Goal: Information Seeking & Learning: Check status

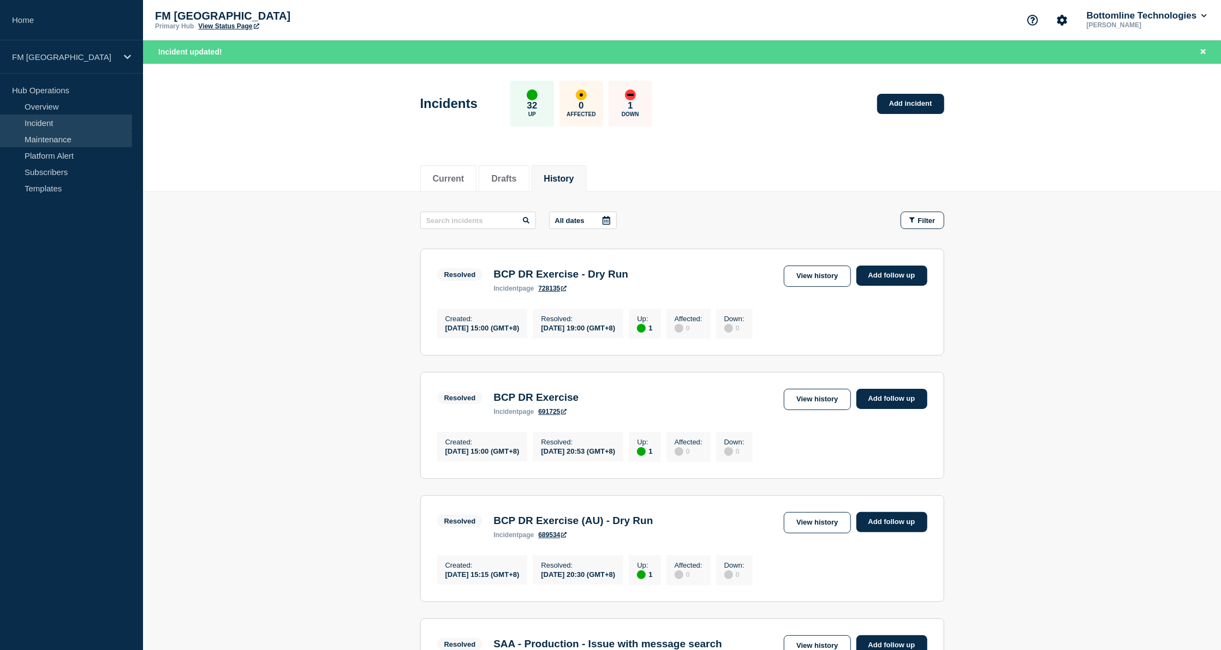
drag, startPoint x: 46, startPoint y: 121, endPoint x: 70, endPoint y: 135, distance: 28.4
click at [46, 121] on link "Incident" at bounding box center [66, 123] width 132 height 16
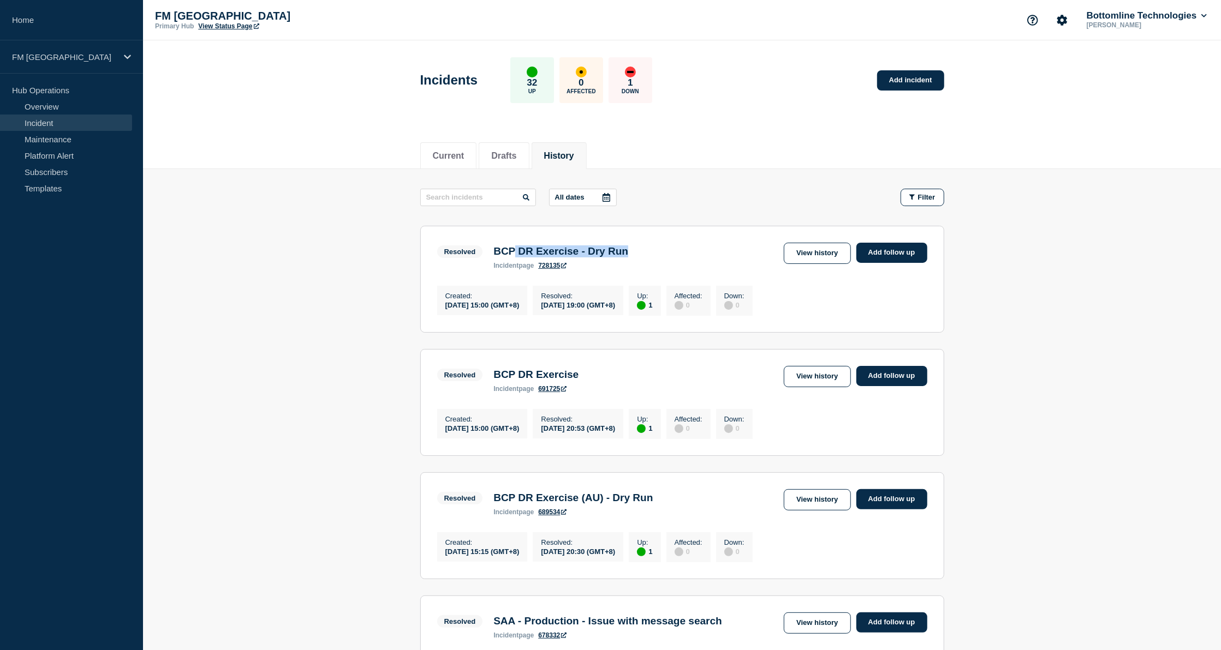
drag, startPoint x: 518, startPoint y: 254, endPoint x: 673, endPoint y: 251, distance: 155.0
click at [673, 251] on div "Resolved BCP DR Exercise - Dry Run incident page 728135 View history Add follow…" at bounding box center [682, 256] width 490 height 27
drag, startPoint x: 673, startPoint y: 251, endPoint x: 659, endPoint y: 256, distance: 15.2
click at [659, 256] on div "Resolved BCP DR Exercise - Dry Run incident page 728135 View history Add follow…" at bounding box center [682, 256] width 490 height 27
drag, startPoint x: 492, startPoint y: 382, endPoint x: 620, endPoint y: 376, distance: 127.8
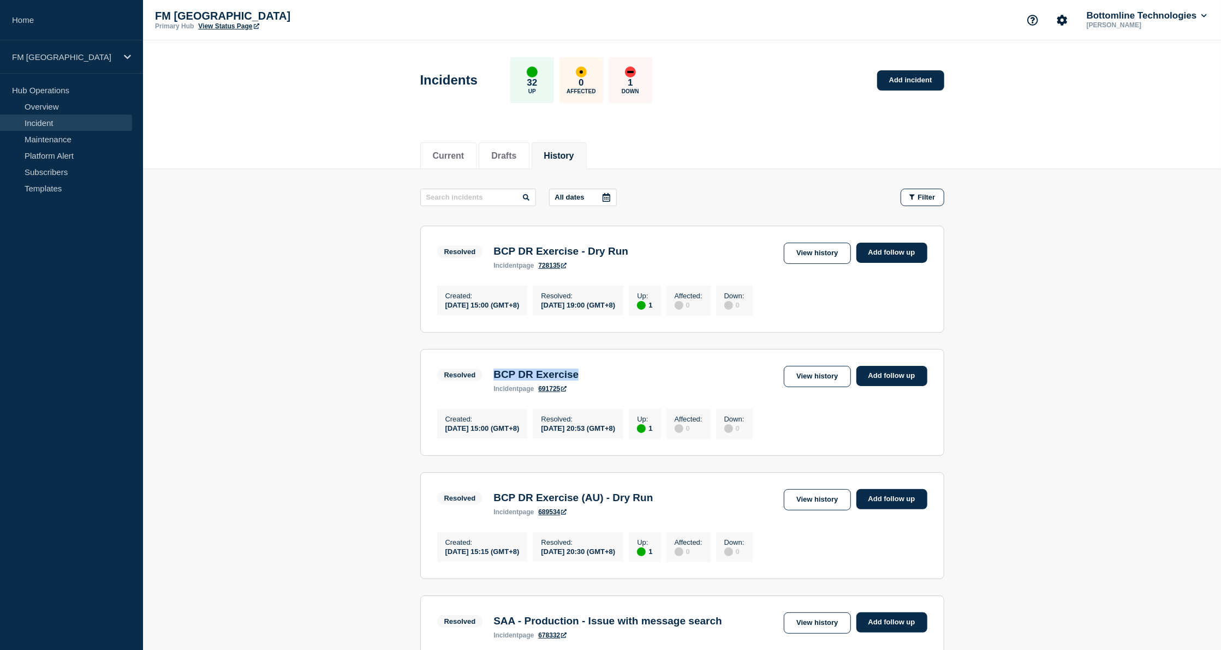
click at [620, 376] on div "Resolved BCP DR Exercise incident page 691725 View history Add follow up" at bounding box center [682, 379] width 490 height 27
drag, startPoint x: 620, startPoint y: 376, endPoint x: 615, endPoint y: 384, distance: 9.3
click at [615, 384] on div "Resolved BCP DR Exercise incident page 691725 View history Add follow up" at bounding box center [682, 379] width 490 height 27
click at [511, 155] on button "Drafts" at bounding box center [503, 156] width 25 height 10
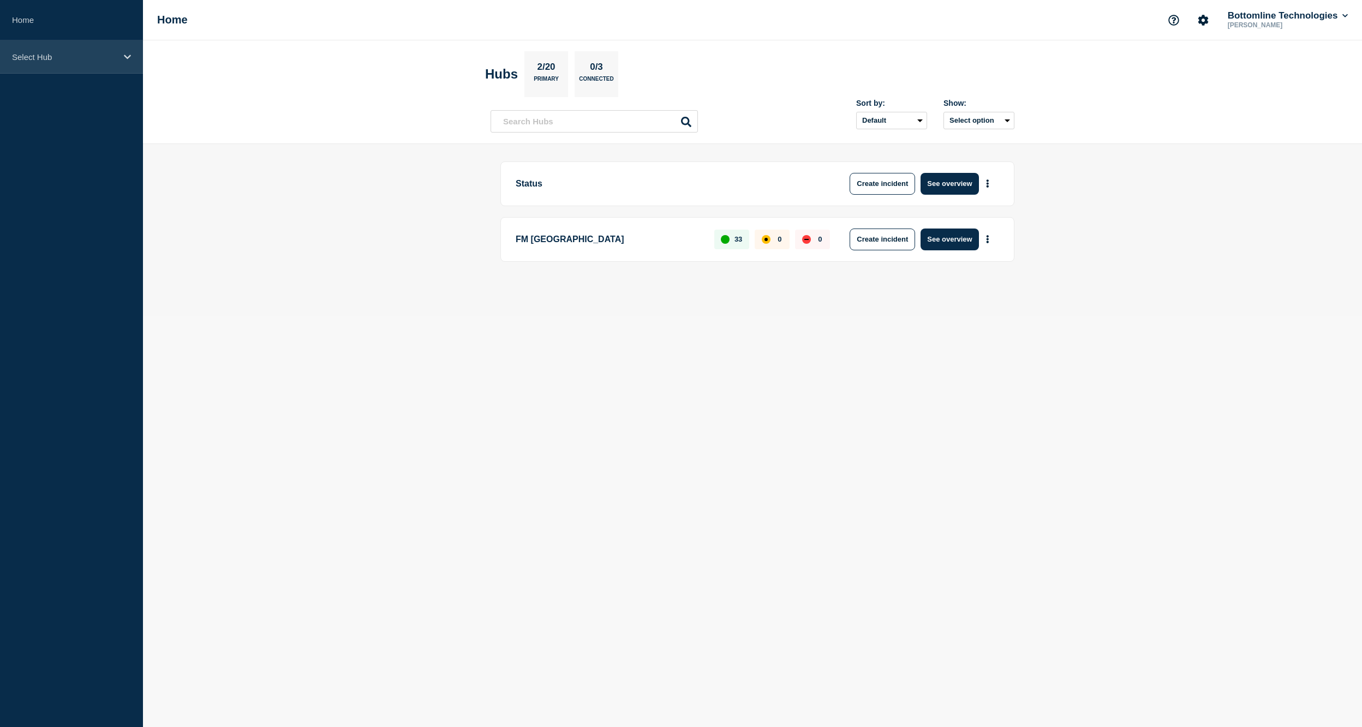
click at [48, 57] on p "Select Hub" at bounding box center [64, 56] width 105 height 9
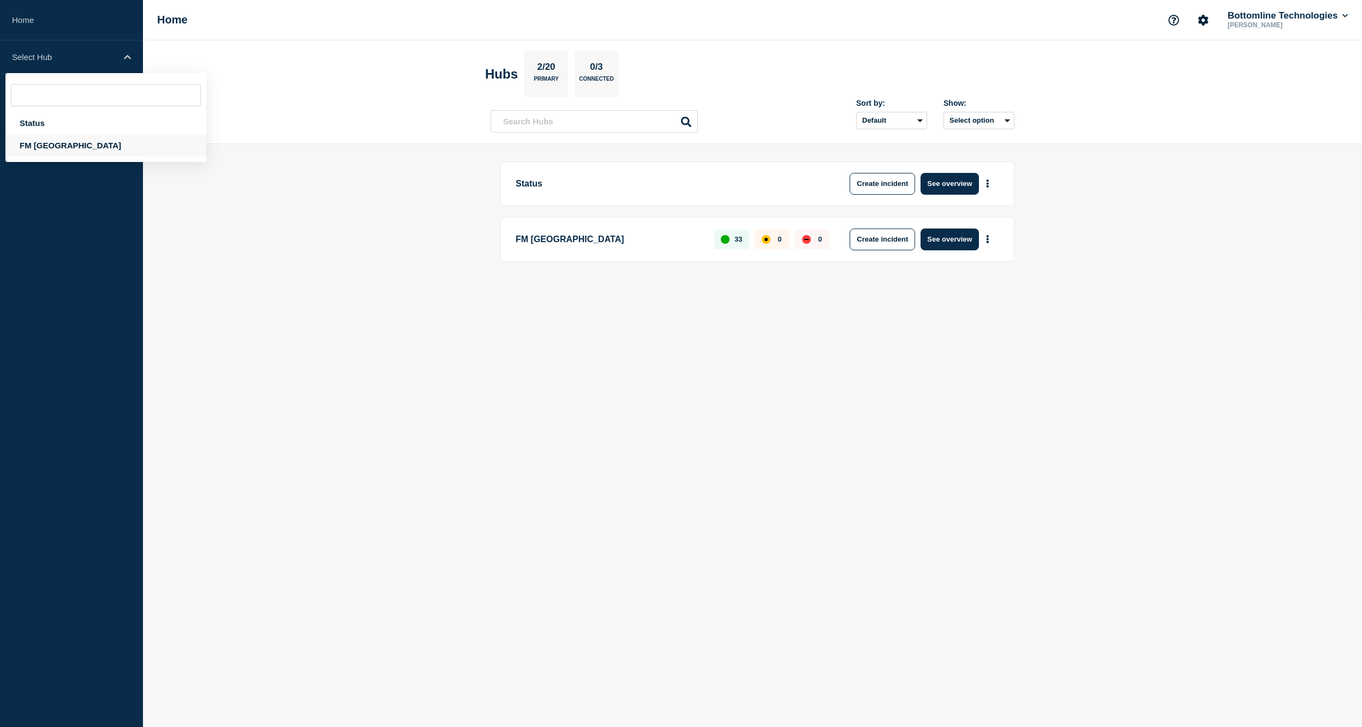
click at [41, 140] on div "FM [GEOGRAPHIC_DATA]" at bounding box center [105, 145] width 201 height 22
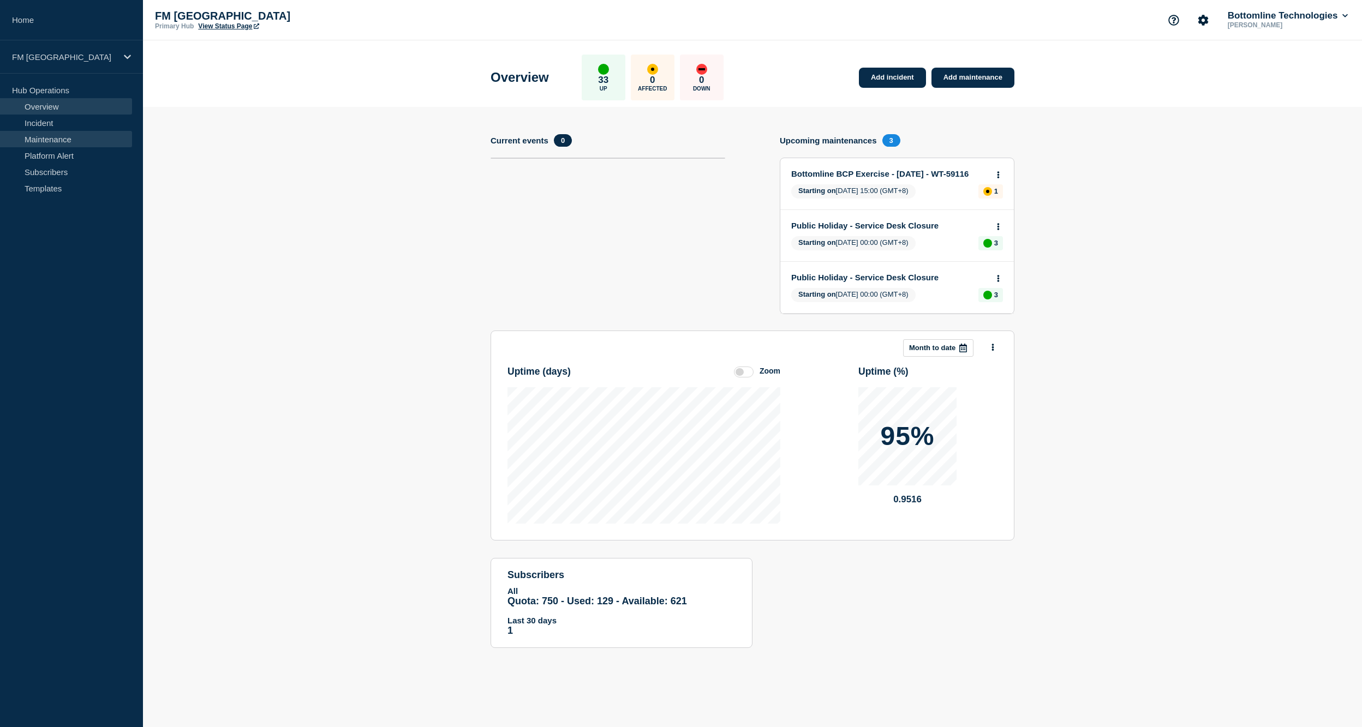
click at [51, 134] on link "Maintenance" at bounding box center [66, 139] width 132 height 16
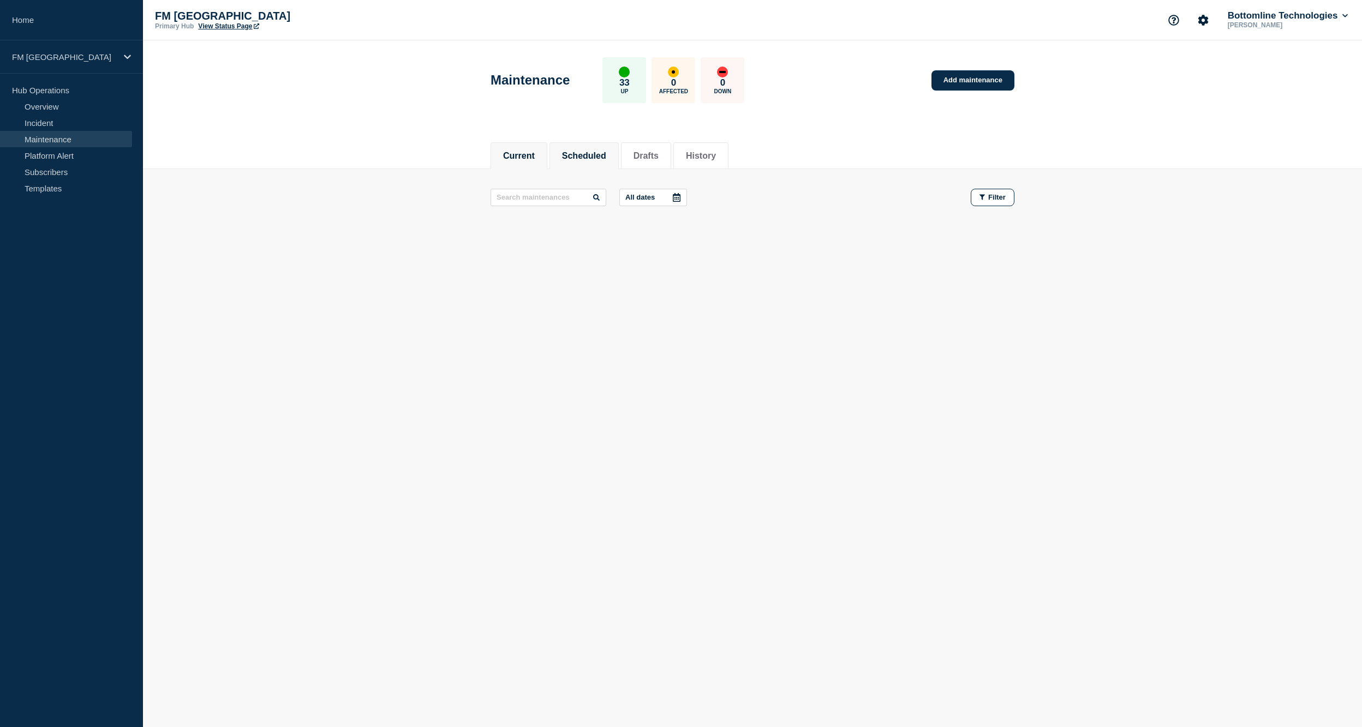
click at [593, 146] on li "Scheduled" at bounding box center [583, 155] width 69 height 27
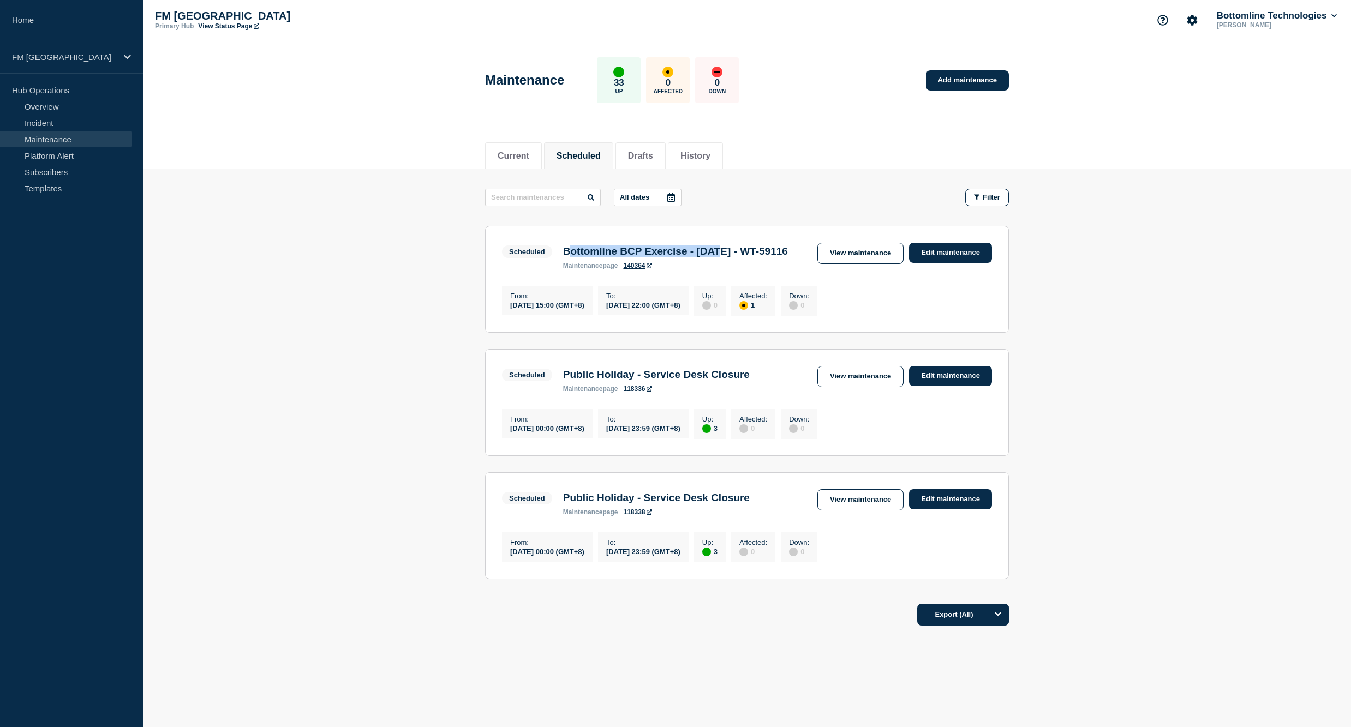
drag, startPoint x: 569, startPoint y: 254, endPoint x: 737, endPoint y: 260, distance: 168.1
click at [737, 258] on h3 "Bottomline BCP Exercise - [DATE] - WT-59116" at bounding box center [675, 252] width 225 height 12
drag, startPoint x: 737, startPoint y: 260, endPoint x: 696, endPoint y: 267, distance: 41.1
click at [696, 258] on h3 "Bottomline BCP Exercise - [DATE] - WT-59116" at bounding box center [675, 252] width 225 height 12
click at [653, 147] on li "Drafts" at bounding box center [640, 155] width 50 height 27
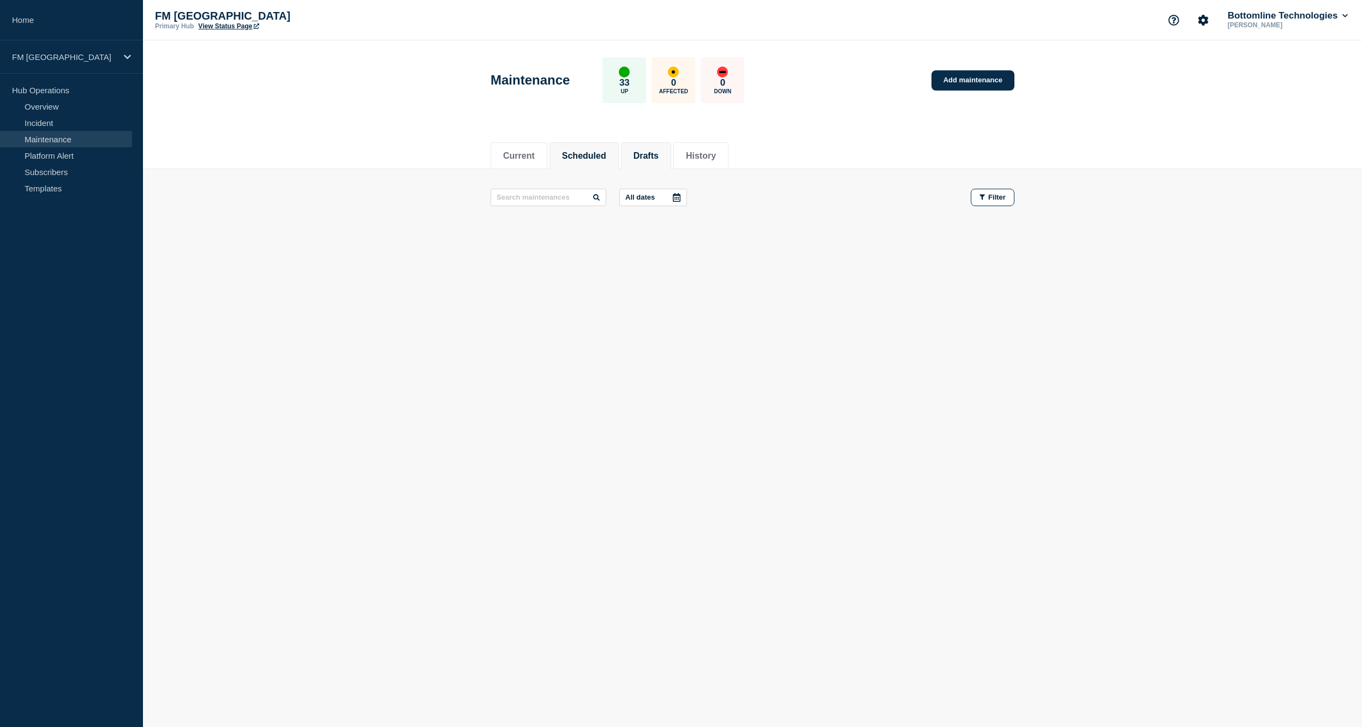
click at [579, 158] on button "Scheduled" at bounding box center [584, 156] width 44 height 10
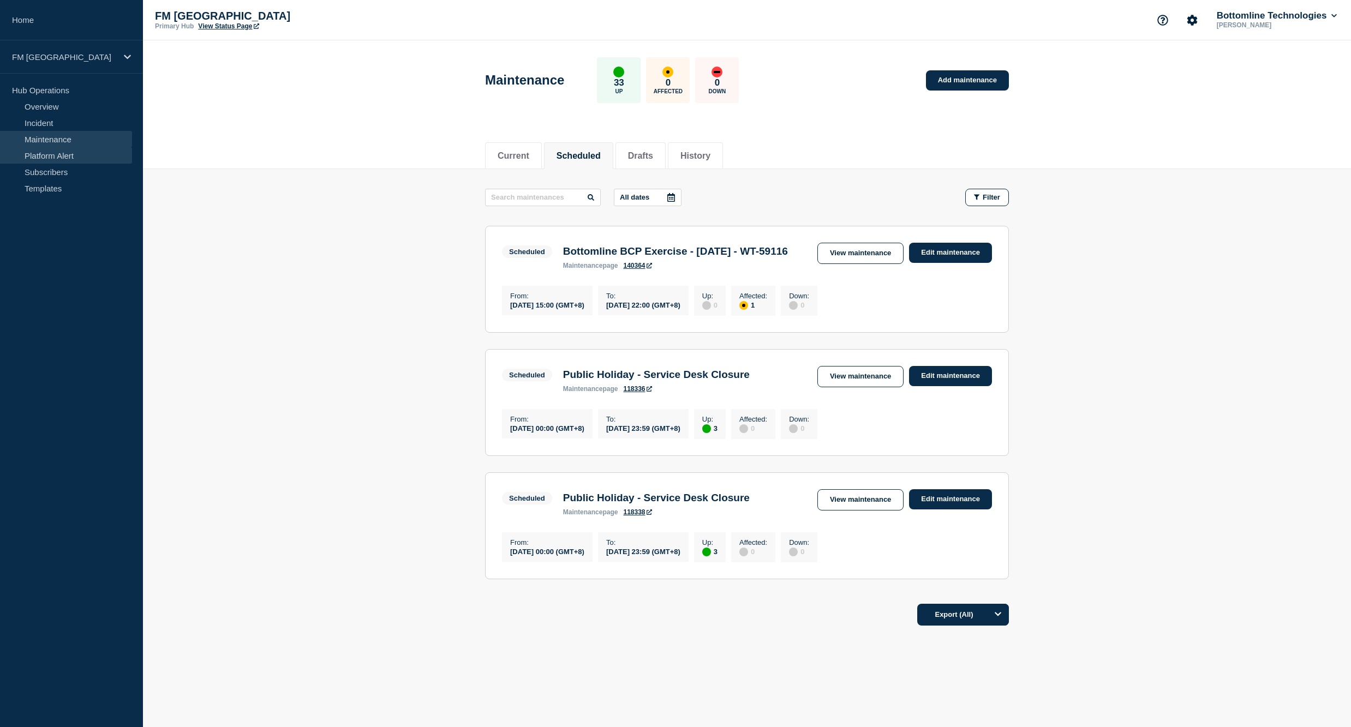
click at [55, 153] on link "Platform Alert" at bounding box center [66, 155] width 132 height 16
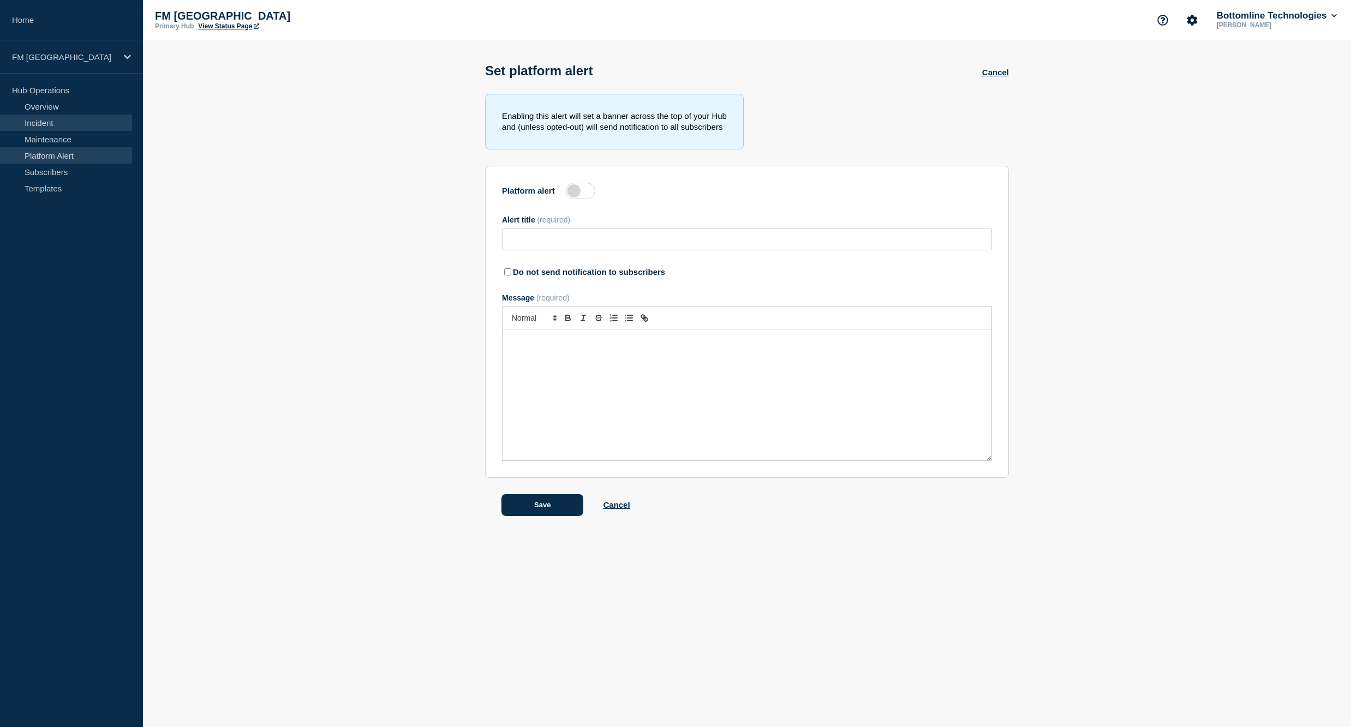
click at [46, 121] on link "Incident" at bounding box center [66, 123] width 132 height 16
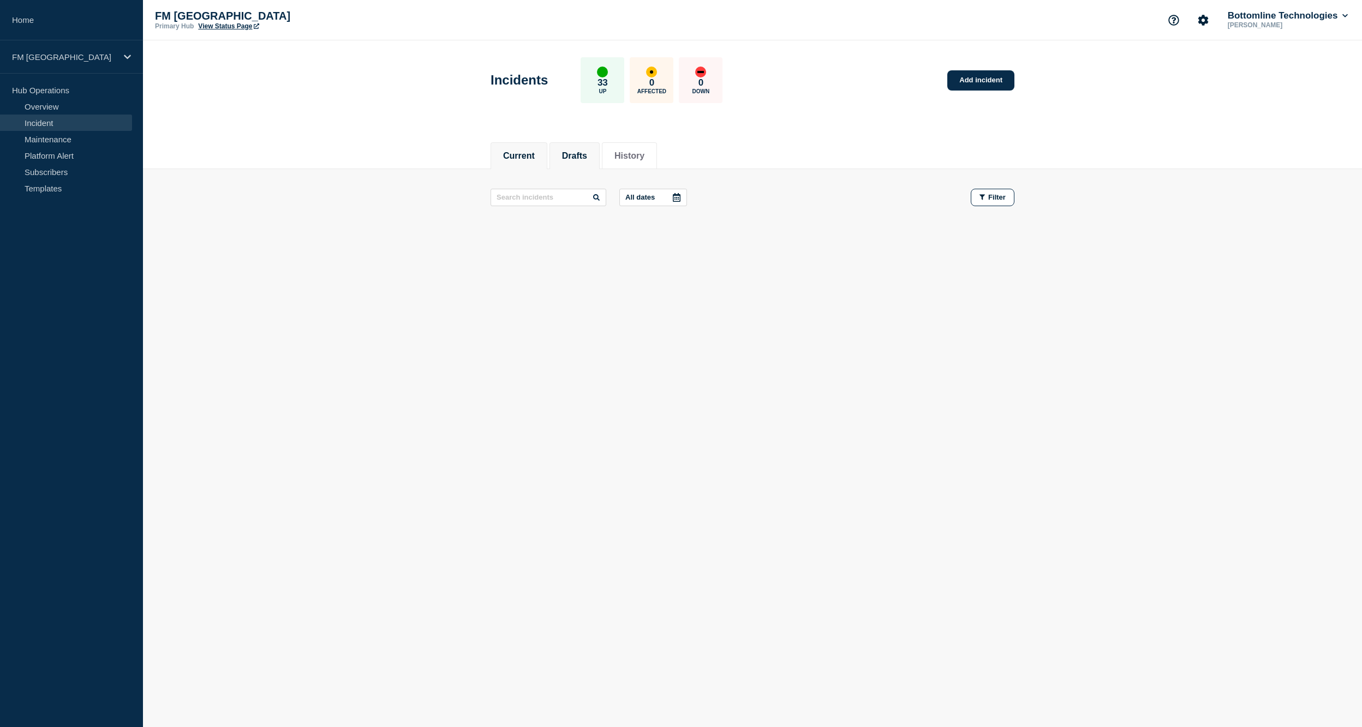
click at [575, 155] on button "Drafts" at bounding box center [574, 156] width 25 height 10
click at [640, 154] on button "History" at bounding box center [629, 156] width 30 height 10
